Goal: Check status: Check status

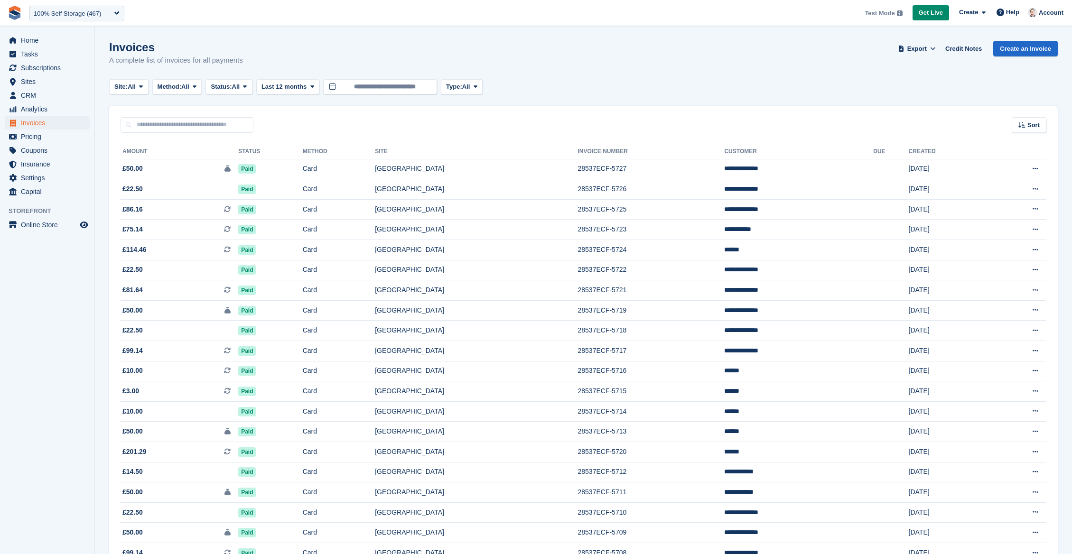
scroll to position [45, 0]
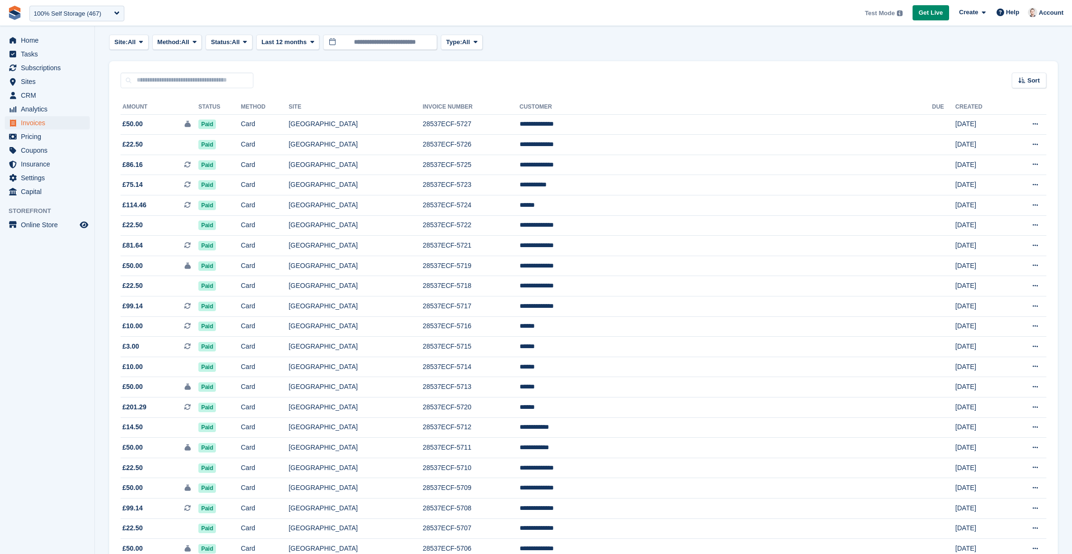
click at [14, 13] on img at bounding box center [15, 13] width 14 height 14
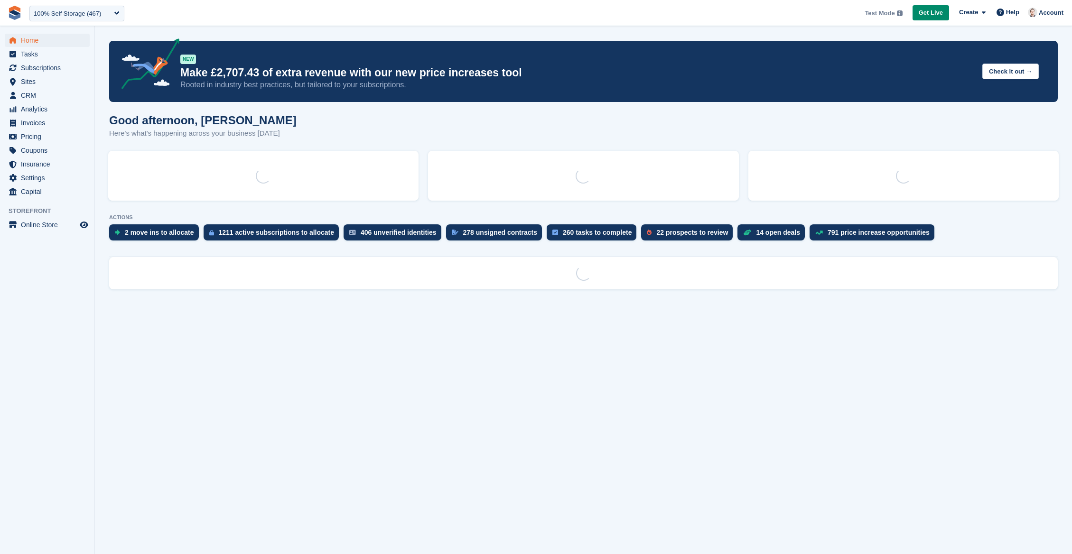
click at [67, 13] on div "100% Self Storage (467)" at bounding box center [67, 13] width 67 height 9
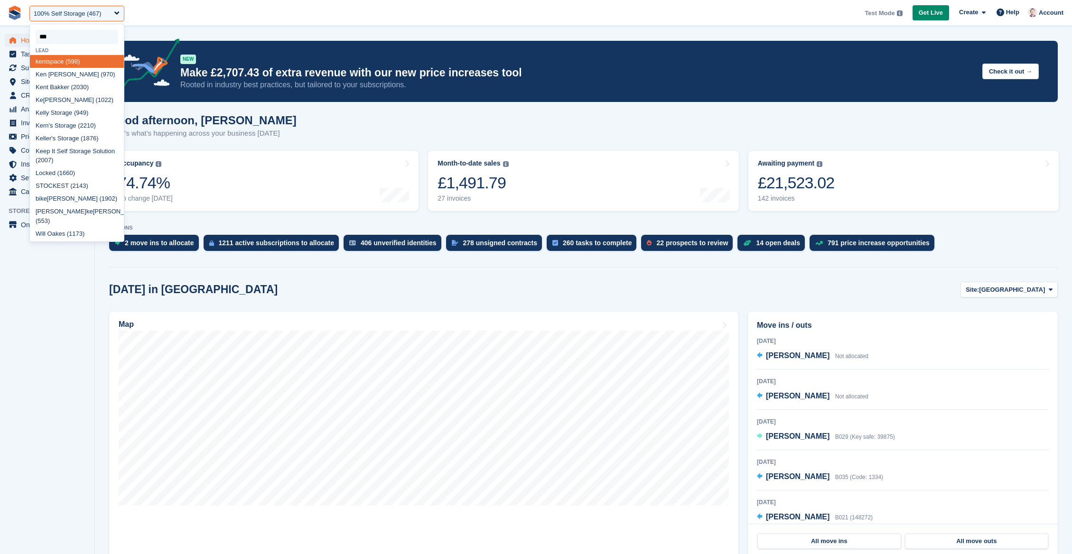
type input "****"
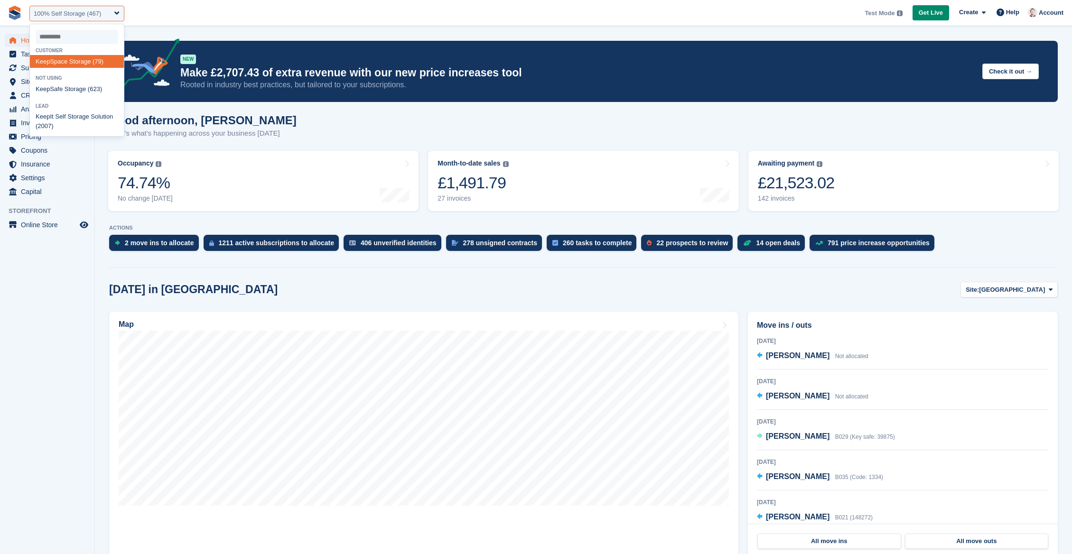
select select "**"
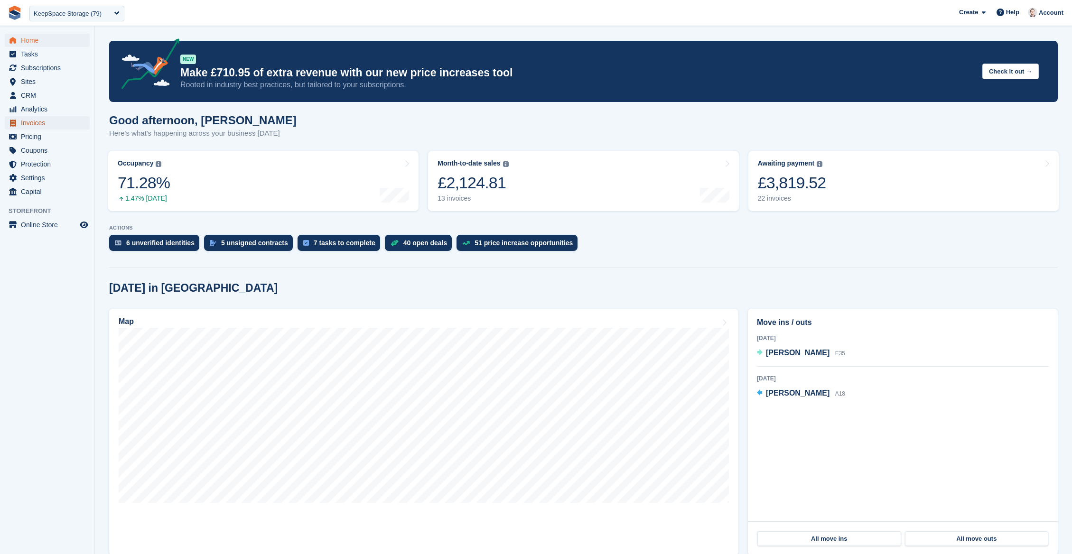
click at [29, 124] on span "Invoices" at bounding box center [49, 122] width 57 height 13
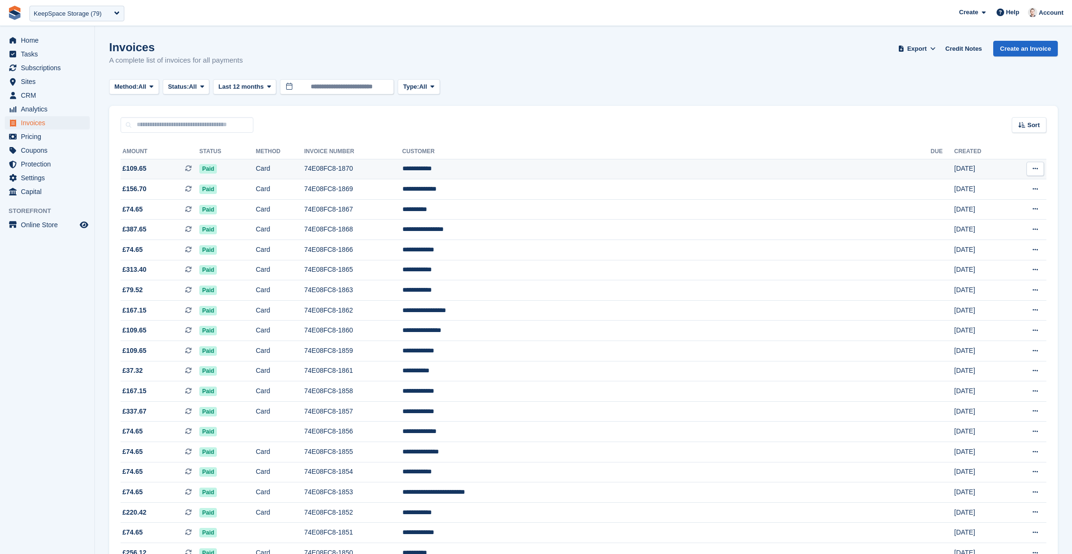
click at [178, 164] on span "£109.65 This is a recurring subscription invoice." at bounding box center [160, 169] width 79 height 10
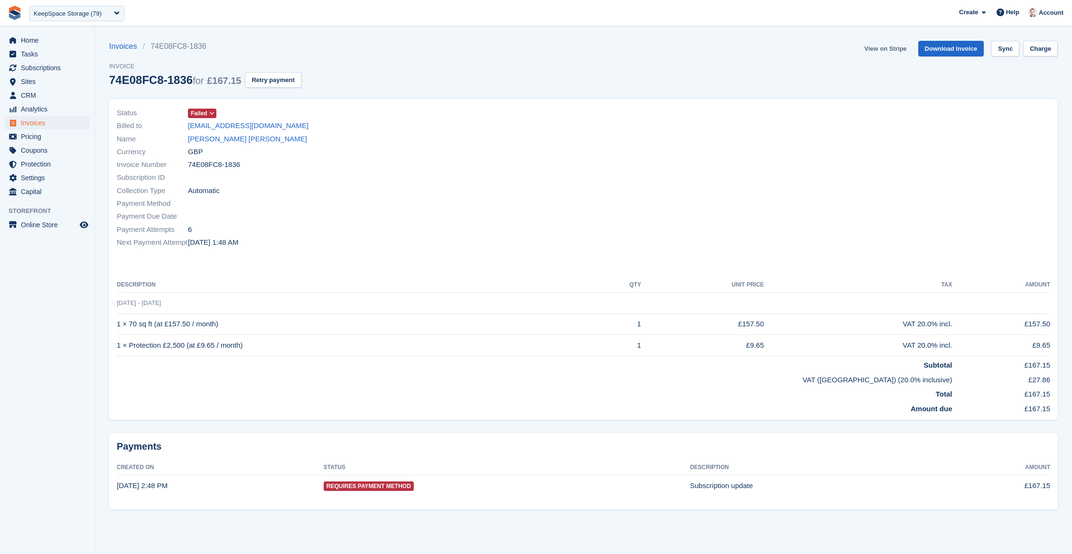
click at [882, 50] on link "View on Stripe" at bounding box center [885, 49] width 50 height 16
click at [211, 140] on link "[PERSON_NAME] [PERSON_NAME]" at bounding box center [247, 139] width 119 height 11
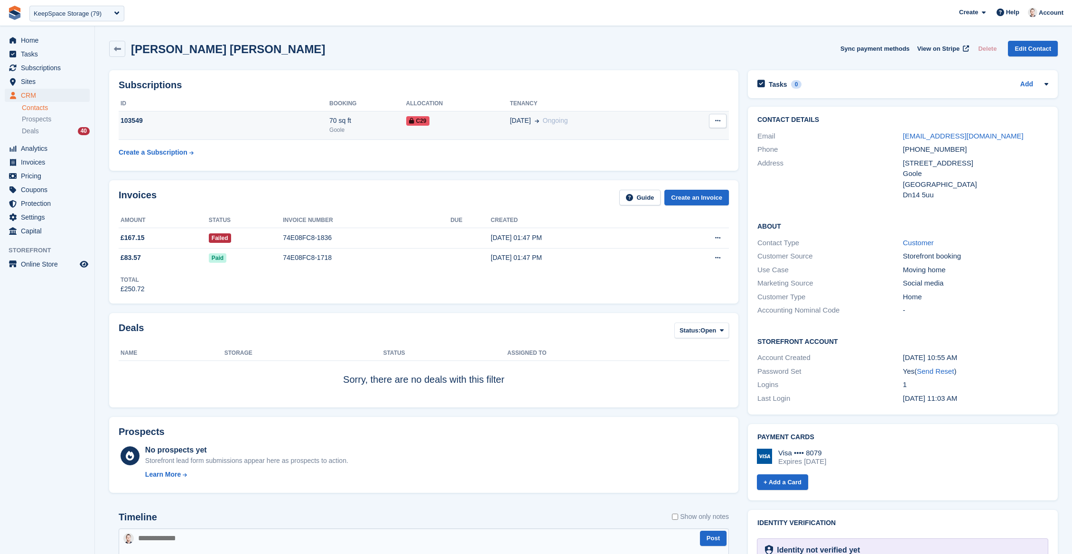
click at [278, 117] on div "103549" at bounding box center [224, 121] width 211 height 10
click at [146, 136] on td "103549" at bounding box center [224, 125] width 211 height 29
